Goal: Information Seeking & Learning: Learn about a topic

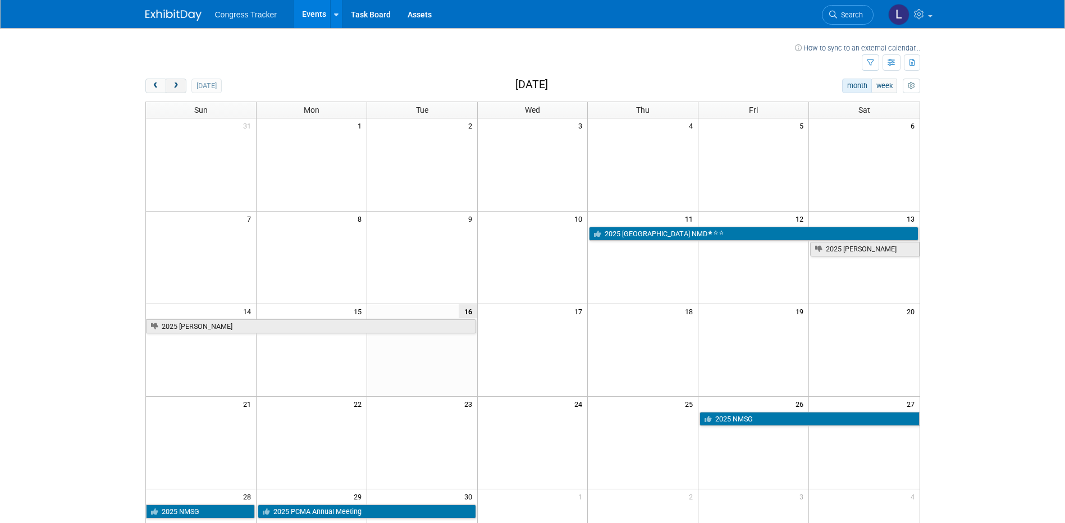
click at [176, 83] on span "next" at bounding box center [176, 86] width 8 height 7
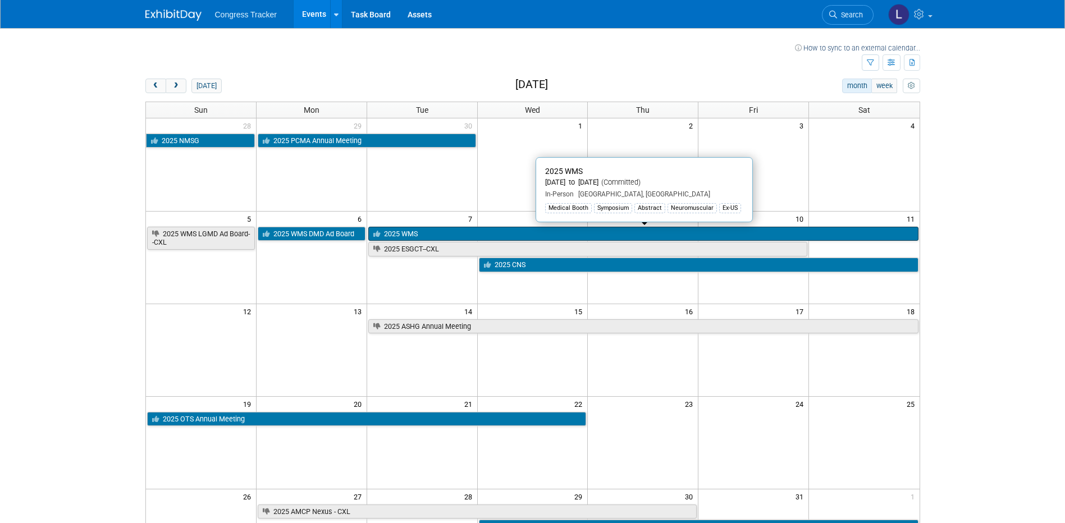
click at [420, 230] on link "2025 WMS" at bounding box center [643, 234] width 550 height 15
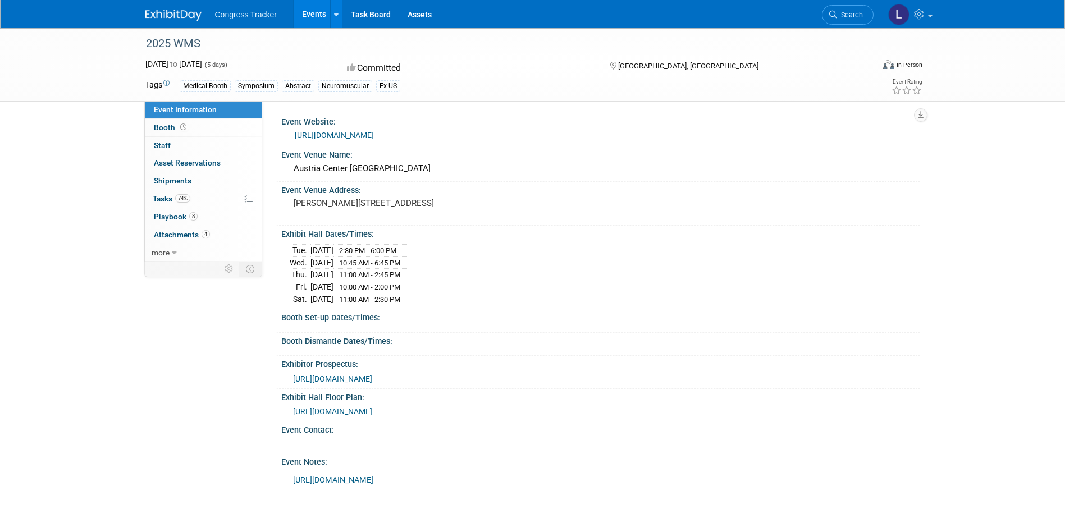
click at [372, 376] on span "[URL][DOMAIN_NAME]" at bounding box center [332, 378] width 79 height 9
drag, startPoint x: 360, startPoint y: 248, endPoint x: 420, endPoint y: 249, distance: 60.1
click at [403, 249] on td "2:30 PM - 6:00 PM" at bounding box center [367, 251] width 69 height 12
copy span "2:30 PM - 6:00 PM"
drag, startPoint x: 427, startPoint y: 262, endPoint x: 362, endPoint y: 265, distance: 65.8
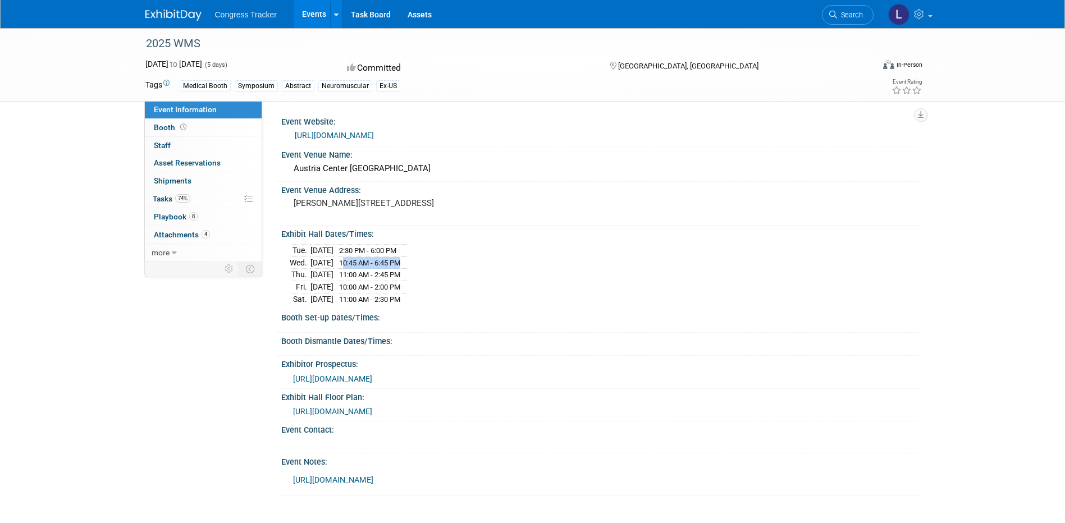
click at [362, 265] on tr "[DATE] 10:45 AM - 6:45 PM" at bounding box center [350, 263] width 120 height 12
copy tr "10:45 AM - 6:45 PM"
click at [409, 271] on td at bounding box center [406, 275] width 7 height 12
drag, startPoint x: 426, startPoint y: 274, endPoint x: 357, endPoint y: 274, distance: 68.5
click at [357, 274] on td "11:00 AM - 2:45 PM" at bounding box center [367, 275] width 69 height 12
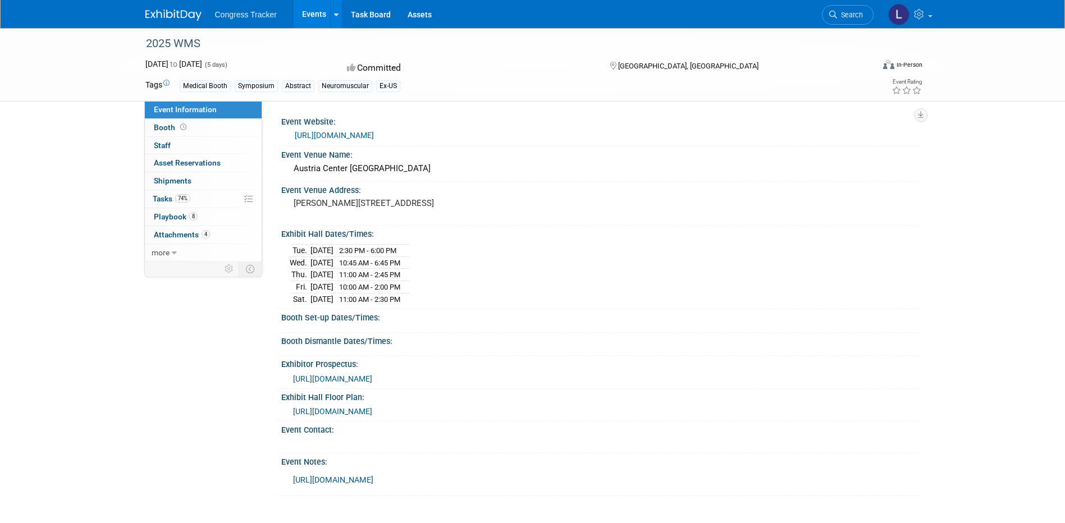
copy span "11:00 AM - 2:45 PM"
drag, startPoint x: 428, startPoint y: 285, endPoint x: 361, endPoint y: 287, distance: 66.8
click at [361, 287] on tr "[DATE] 10:00 AM - 2:00 PM" at bounding box center [350, 287] width 120 height 12
copy tr "10:00 AM - 2:00 PM"
drag, startPoint x: 428, startPoint y: 295, endPoint x: 359, endPoint y: 296, distance: 69.1
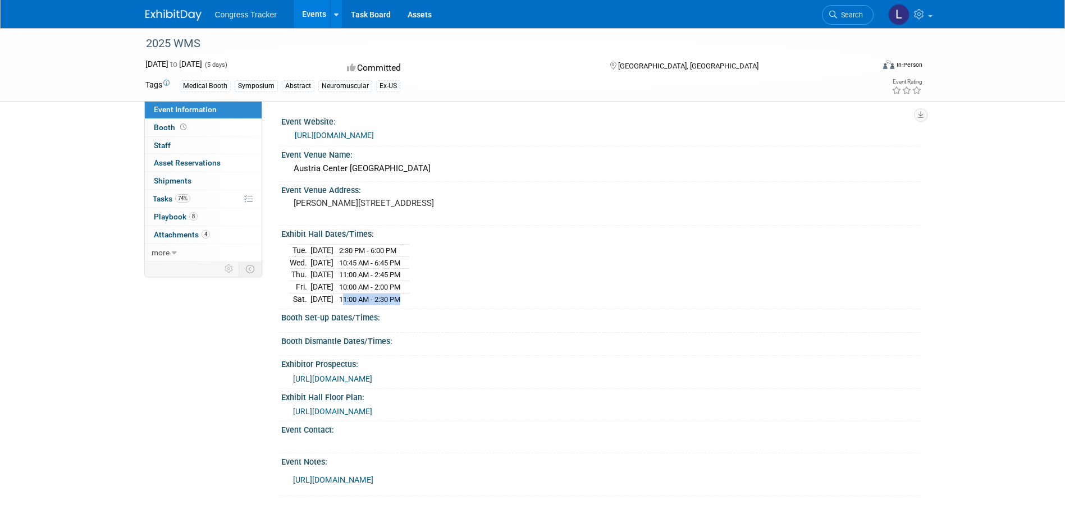
click at [359, 296] on tr "[DATE] 11:00 AM - 2:30 PM" at bounding box center [350, 299] width 120 height 12
copy tr "11:00 AM - 2:30 PM"
drag, startPoint x: 377, startPoint y: 169, endPoint x: 284, endPoint y: 168, distance: 92.6
click at [284, 168] on div "Austria Center [GEOGRAPHIC_DATA]" at bounding box center [600, 169] width 639 height 19
copy div "Austria Center [GEOGRAPHIC_DATA]"
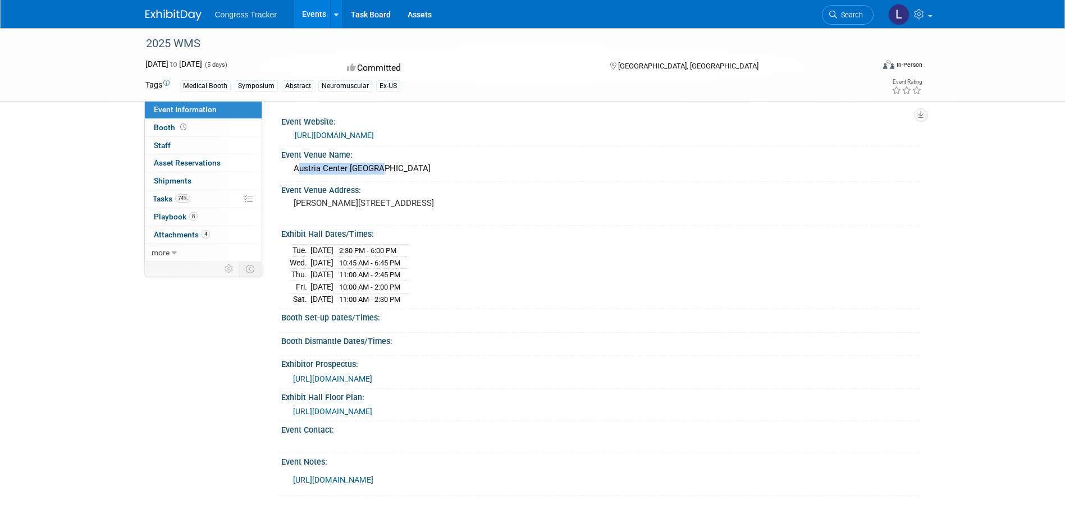
click at [372, 410] on span "[URL][DOMAIN_NAME]" at bounding box center [332, 411] width 79 height 9
click at [373, 475] on link "[URL][DOMAIN_NAME]" at bounding box center [333, 480] width 80 height 10
click at [176, 127] on span "Booth" at bounding box center [171, 127] width 35 height 9
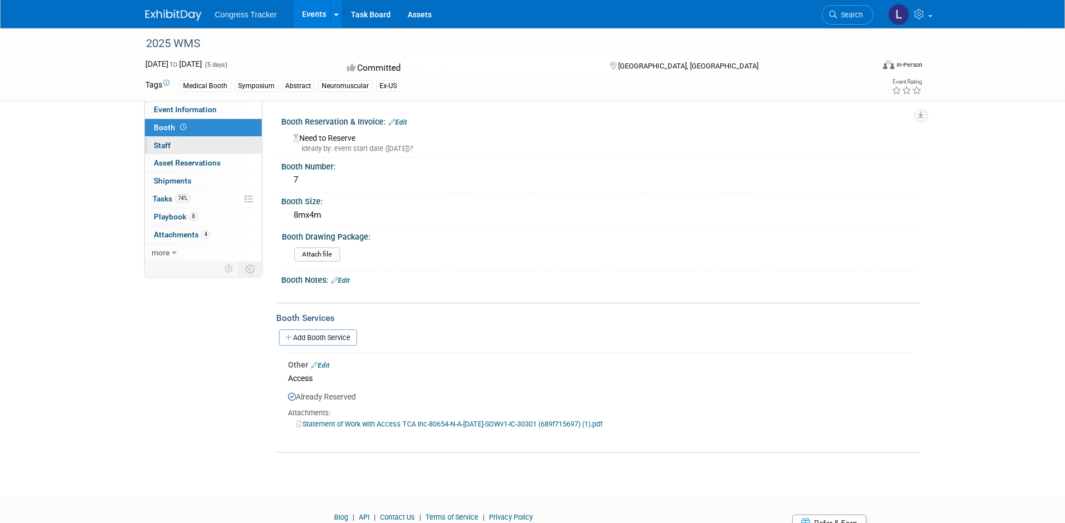
click at [177, 144] on link "0 Staff 0" at bounding box center [203, 145] width 117 height 17
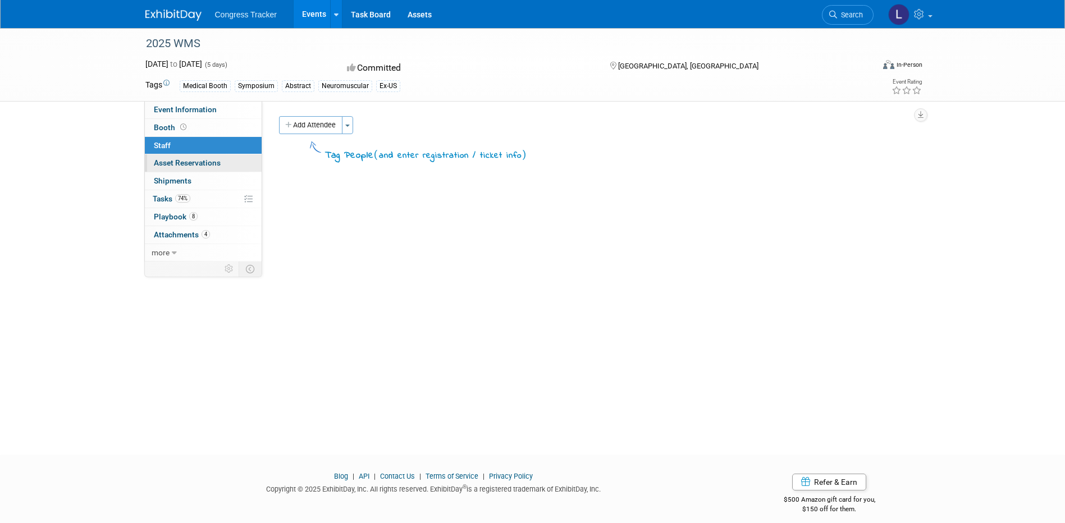
click at [165, 162] on span "Asset Reservations 0" at bounding box center [187, 162] width 67 height 9
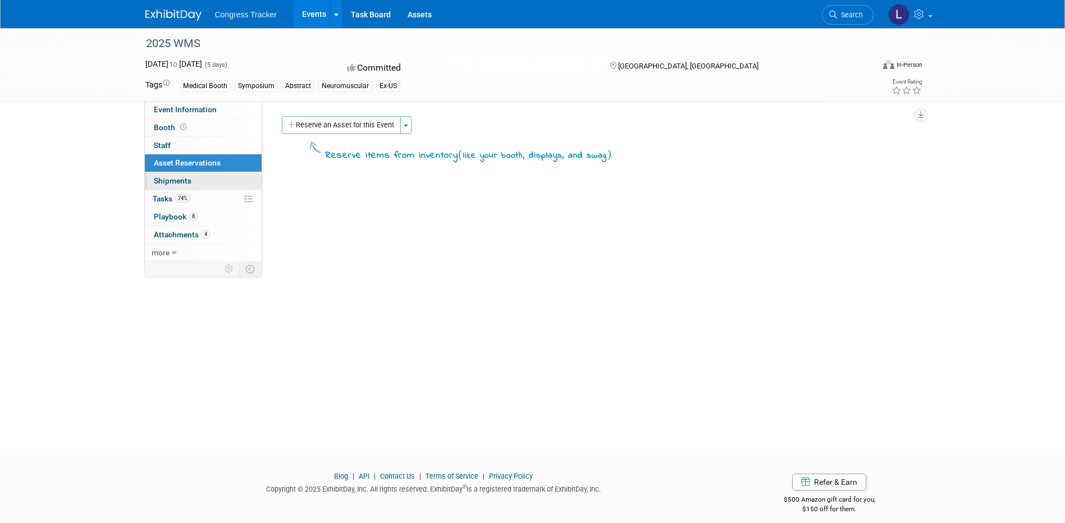
click at [166, 180] on span "Shipments 0" at bounding box center [173, 180] width 38 height 9
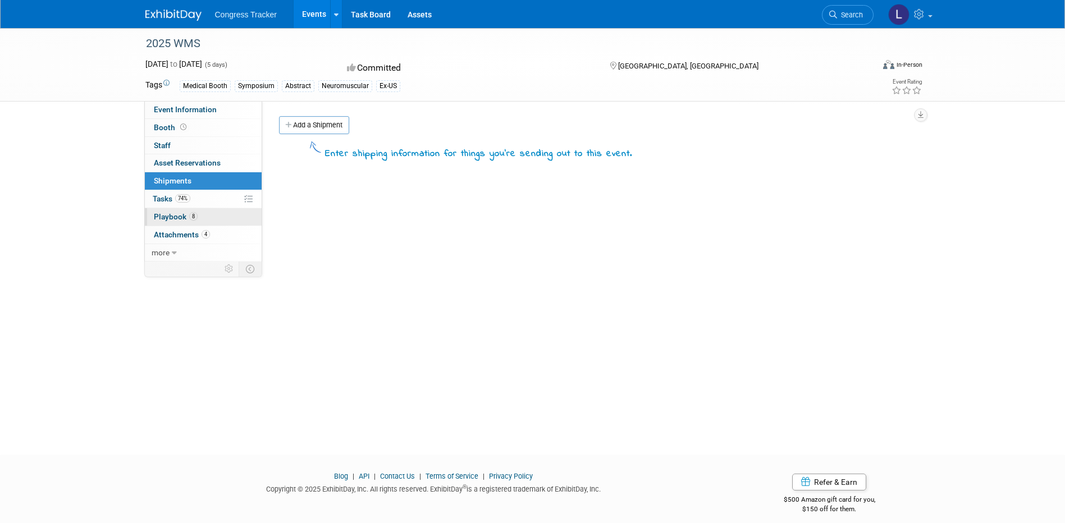
click at [175, 219] on span "Playbook 8" at bounding box center [176, 216] width 44 height 9
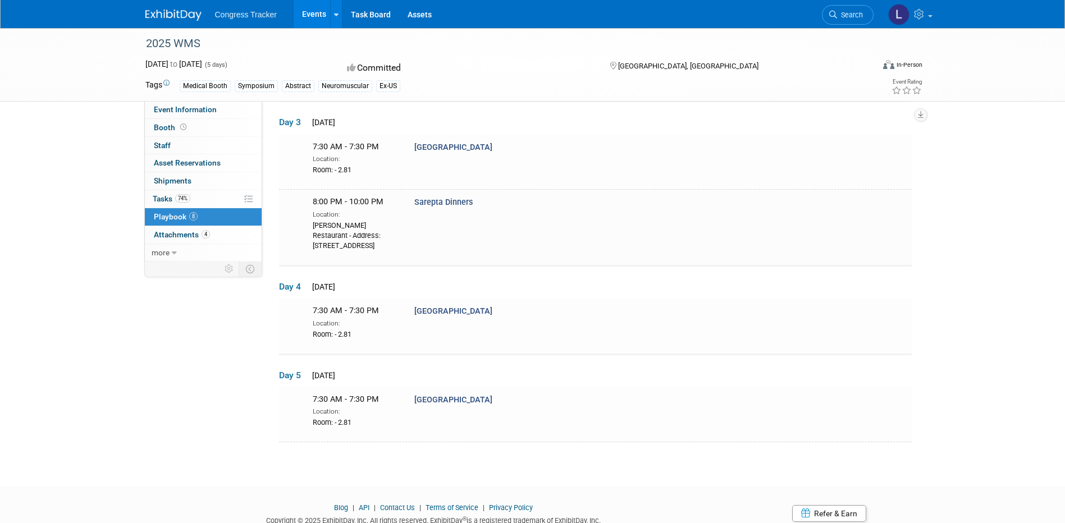
scroll to position [588, 0]
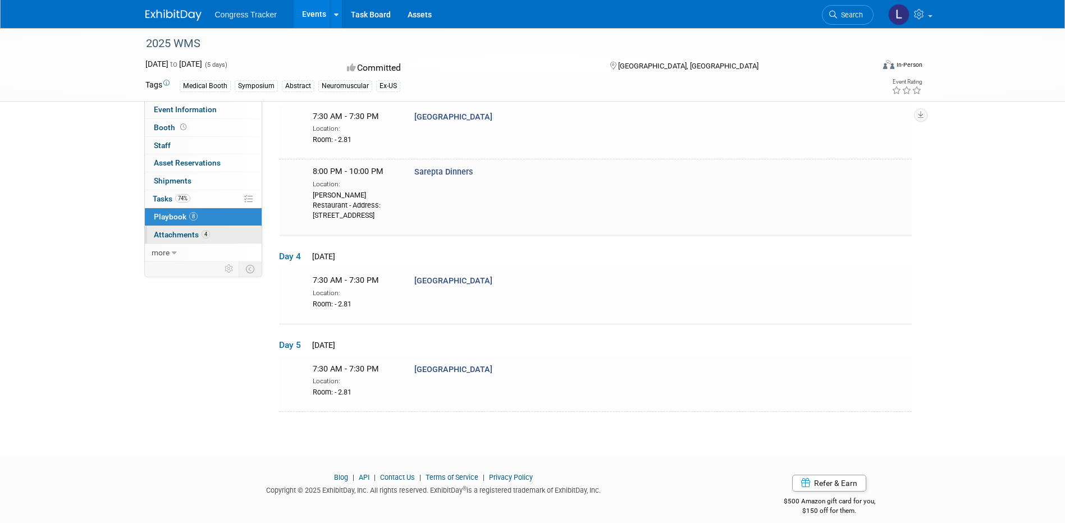
click at [187, 233] on span "Attachments 4" at bounding box center [182, 234] width 56 height 9
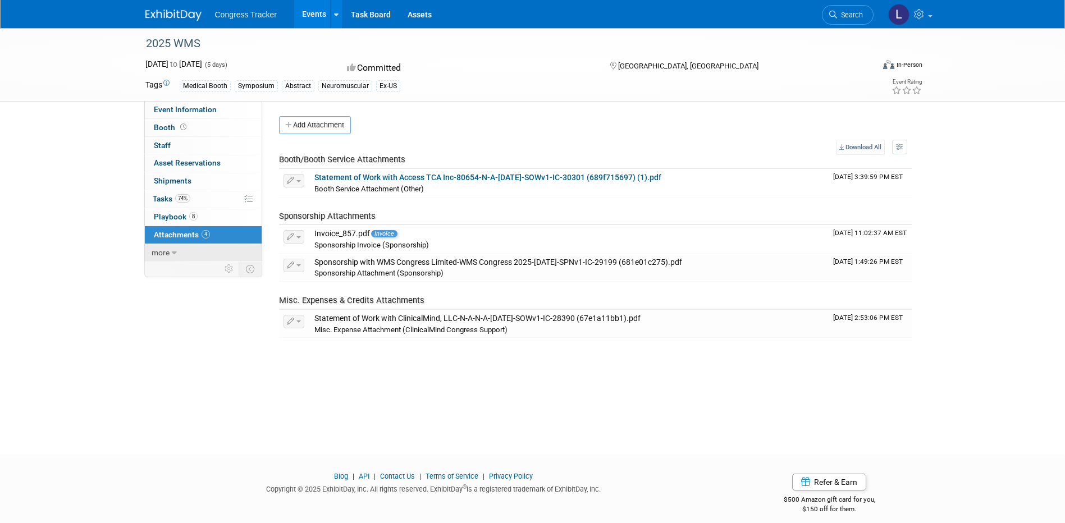
click at [173, 249] on icon at bounding box center [174, 253] width 5 height 8
click at [184, 268] on span "Event Binder (.pdf export)" at bounding box center [199, 270] width 90 height 9
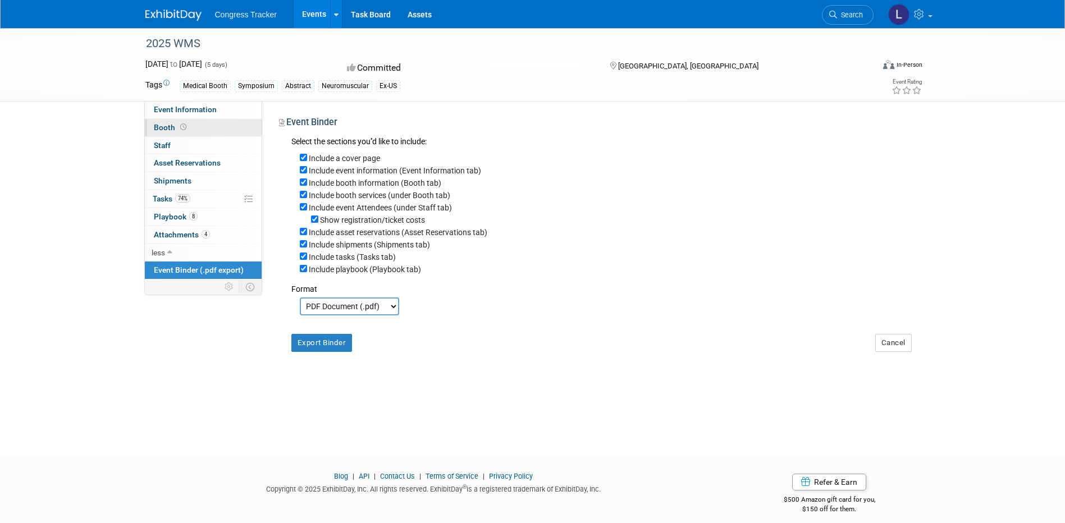
click at [165, 126] on span "Booth" at bounding box center [171, 127] width 35 height 9
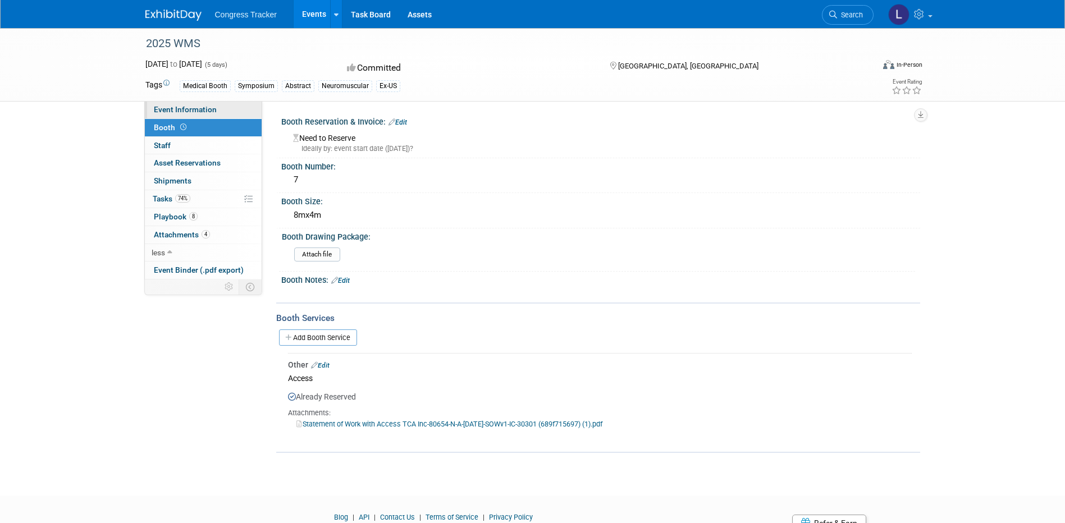
click at [204, 104] on link "Event Information" at bounding box center [203, 109] width 117 height 17
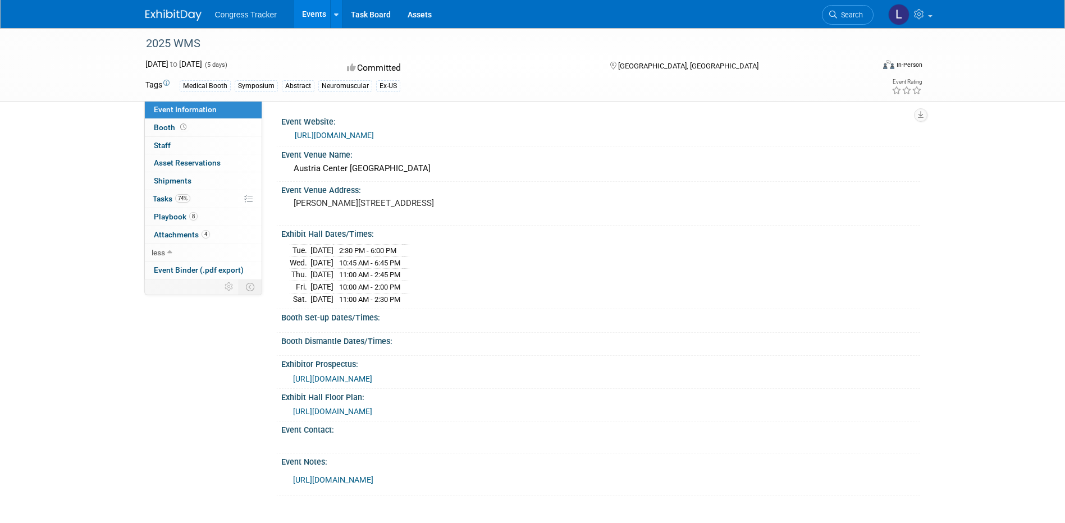
click at [372, 375] on span "[URL][DOMAIN_NAME]" at bounding box center [332, 378] width 79 height 9
